Goal: Information Seeking & Learning: Learn about a topic

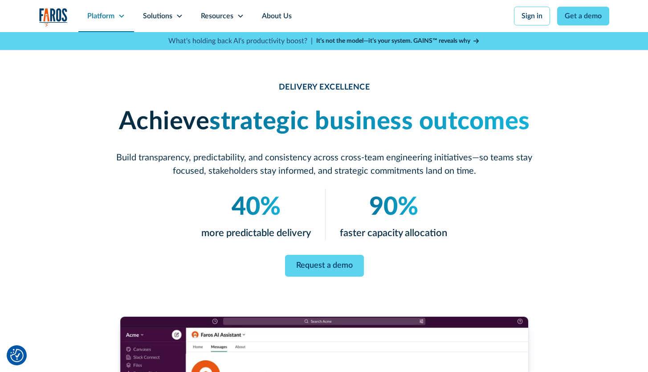
click at [120, 15] on icon at bounding box center [121, 15] width 7 height 7
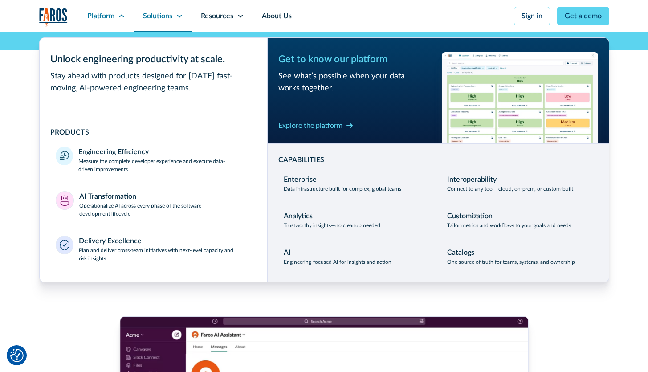
click at [178, 13] on icon at bounding box center [179, 15] width 7 height 7
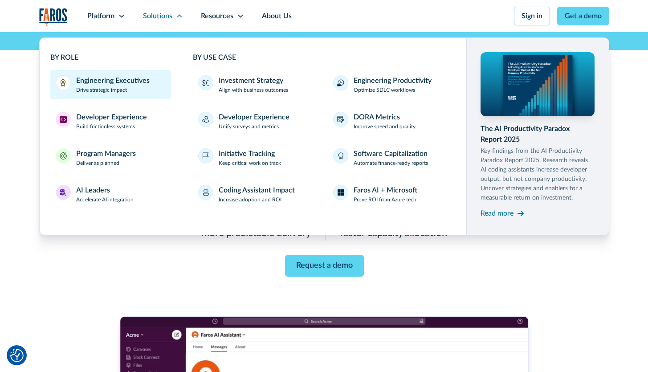
click at [120, 77] on div "Engineering Executives" at bounding box center [112, 80] width 73 height 11
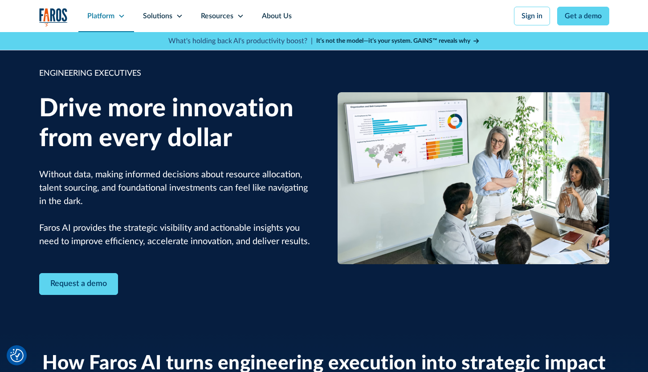
click at [119, 16] on icon at bounding box center [121, 15] width 7 height 7
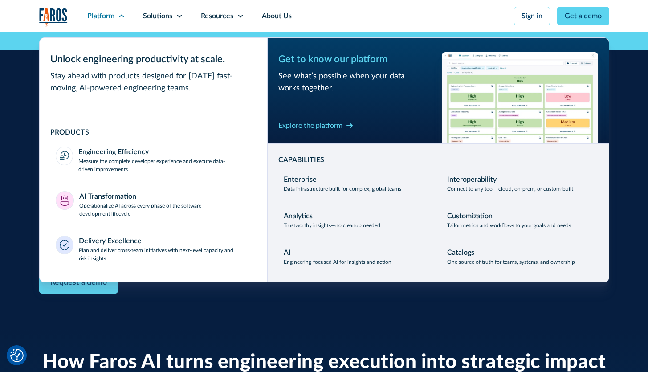
scroll to position [2, 0]
click at [628, 147] on div "ENGINEERING EXECUTIVES Drive more innovation from every dollar Without data, ma…" at bounding box center [324, 179] width 648 height 298
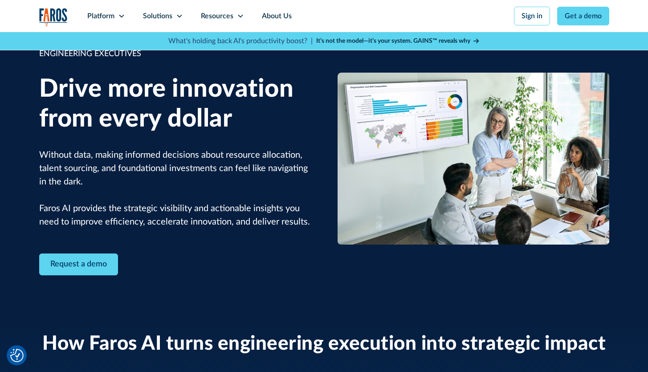
scroll to position [0, 0]
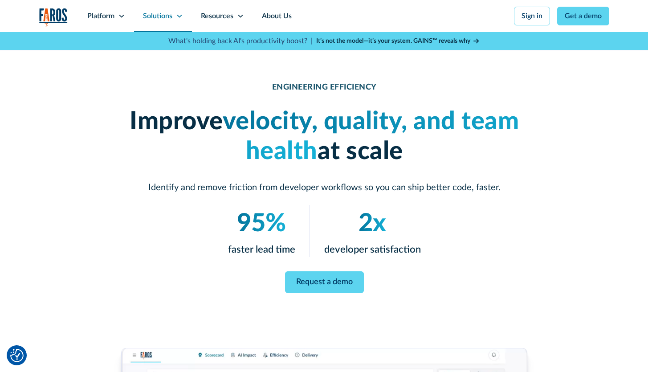
click at [171, 14] on div "Solutions" at bounding box center [157, 16] width 29 height 11
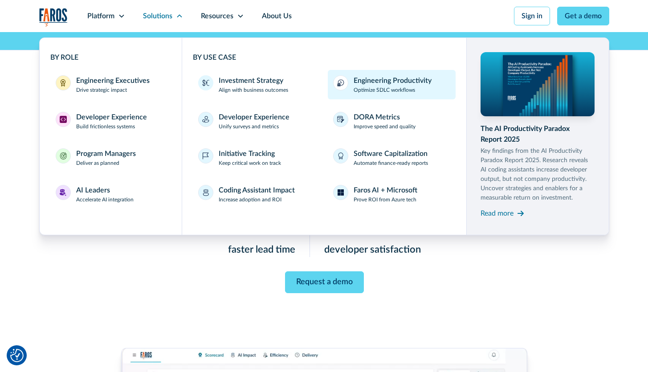
click at [380, 88] on p "Optimize SDLC workflows" at bounding box center [383, 90] width 61 height 8
